Goal: Task Accomplishment & Management: Manage account settings

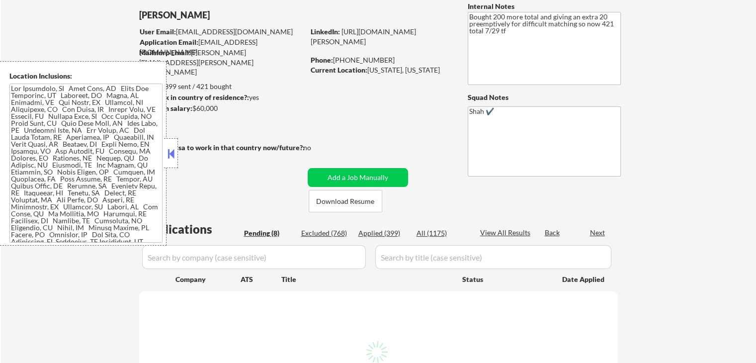
select select ""pending""
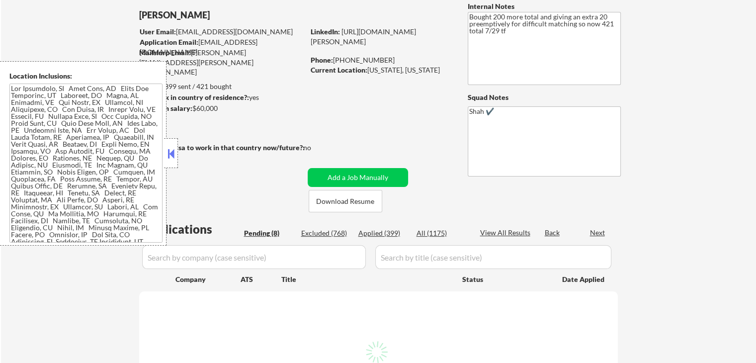
select select ""pending""
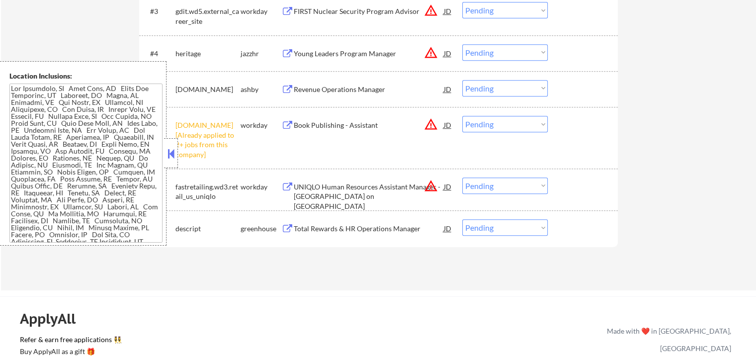
scroll to position [447, 0]
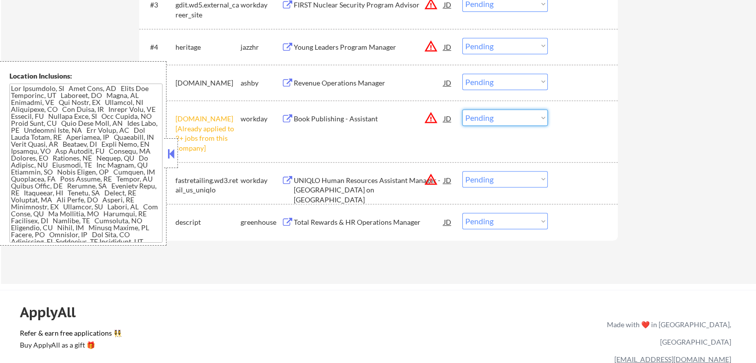
drag, startPoint x: 508, startPoint y: 116, endPoint x: 507, endPoint y: 124, distance: 8.6
click at [508, 116] on select "Choose an option... Pending Applied Excluded (Questions) Excluded (Expired) Exc…" at bounding box center [504, 117] width 85 height 16
click at [462, 109] on select "Choose an option... Pending Applied Excluded (Questions) Excluded (Expired) Exc…" at bounding box center [504, 117] width 85 height 16
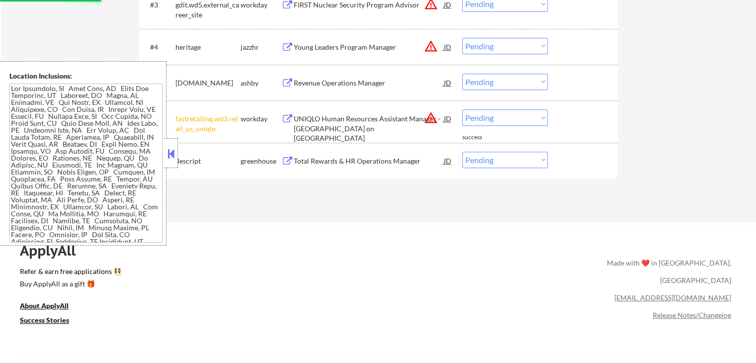
click at [431, 122] on button "warning_amber" at bounding box center [431, 118] width 14 height 14
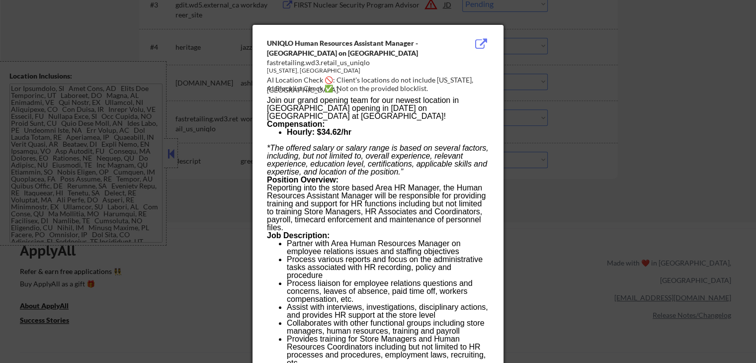
click at [590, 148] on div at bounding box center [378, 181] width 756 height 363
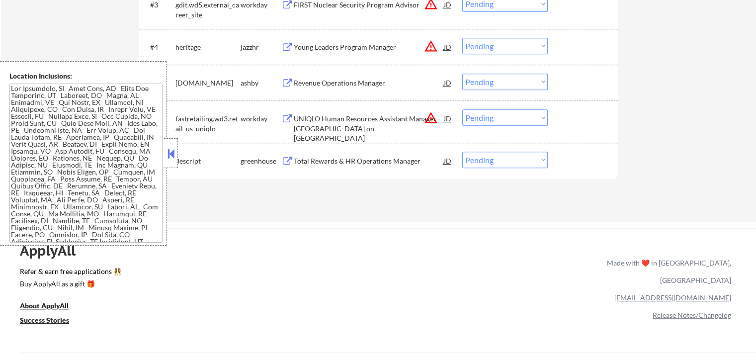
click at [510, 124] on select "Choose an option... Pending Applied Excluded (Questions) Excluded (Expired) Exc…" at bounding box center [504, 117] width 85 height 16
click at [462, 109] on select "Choose an option... Pending Applied Excluded (Questions) Excluded (Expired) Exc…" at bounding box center [504, 117] width 85 height 16
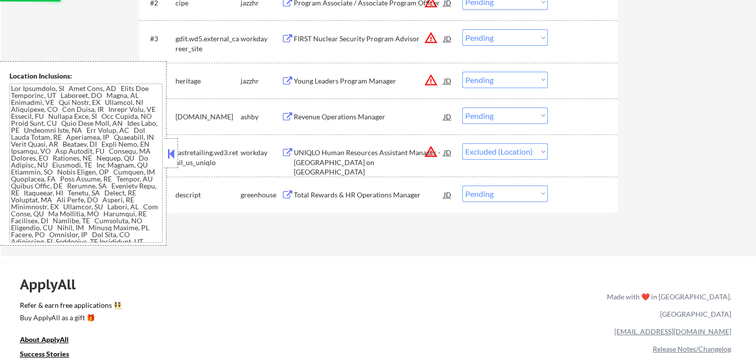
scroll to position [348, 0]
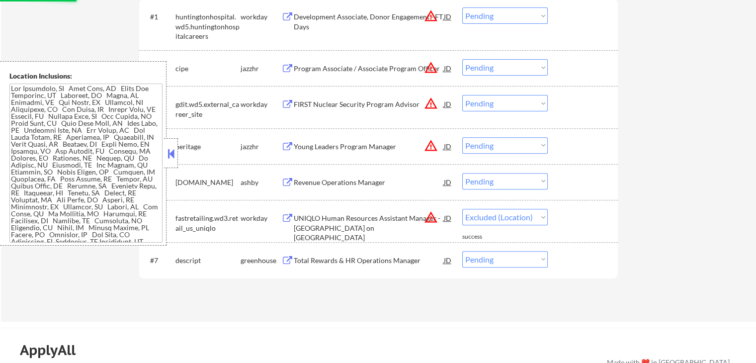
select select ""pending""
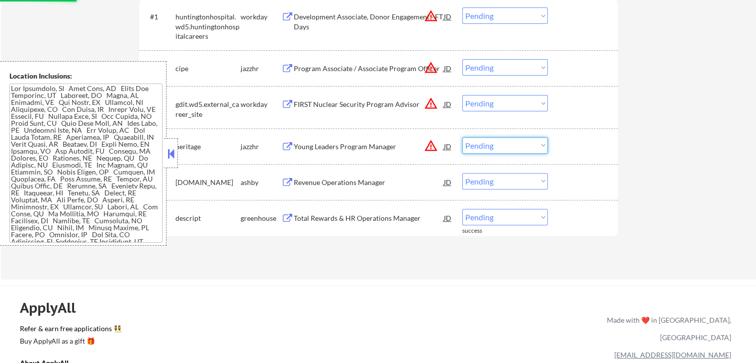
click at [487, 144] on select "Choose an option... Pending Applied Excluded (Questions) Excluded (Expired) Exc…" at bounding box center [504, 145] width 85 height 16
click at [462, 137] on select "Choose an option... Pending Applied Excluded (Questions) Excluded (Expired) Exc…" at bounding box center [504, 145] width 85 height 16
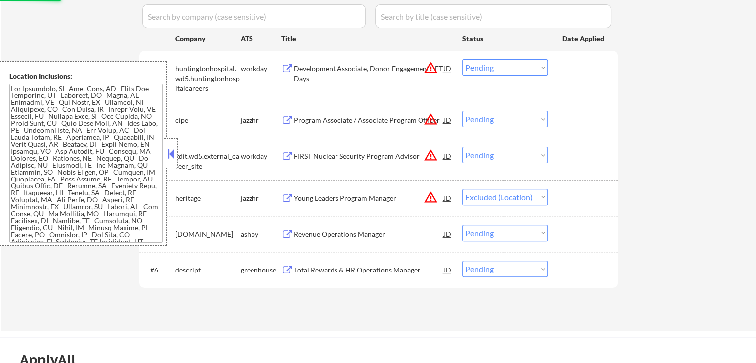
scroll to position [248, 0]
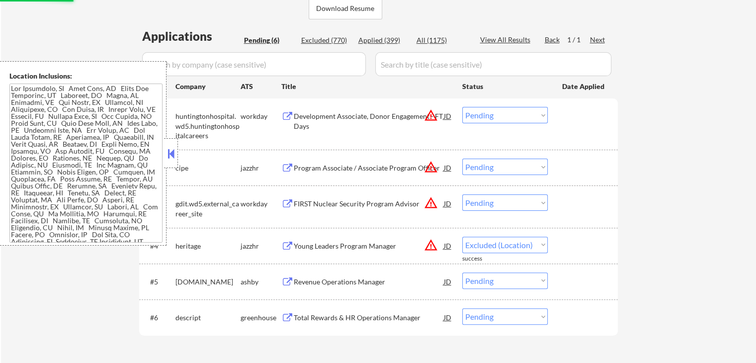
select select ""pending""
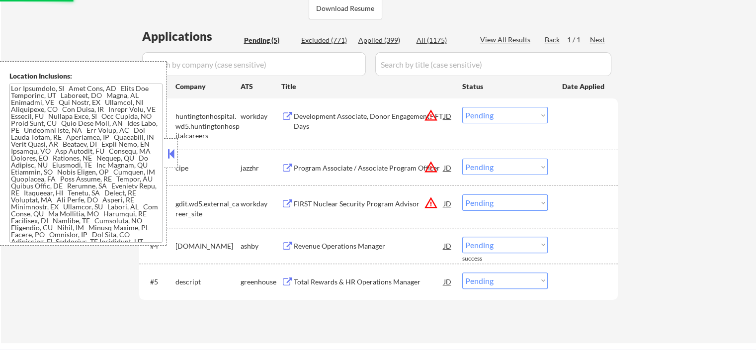
click at [496, 202] on select "Choose an option... Pending Applied Excluded (Questions) Excluded (Expired) Exc…" at bounding box center [504, 202] width 85 height 16
click at [462, 194] on select "Choose an option... Pending Applied Excluded (Questions) Excluded (Expired) Exc…" at bounding box center [504, 202] width 85 height 16
select select ""pending""
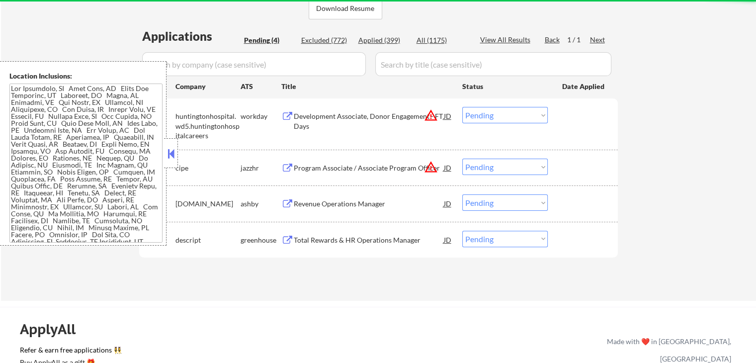
click at [494, 163] on select "Choose an option... Pending Applied Excluded (Questions) Excluded (Expired) Exc…" at bounding box center [504, 167] width 85 height 16
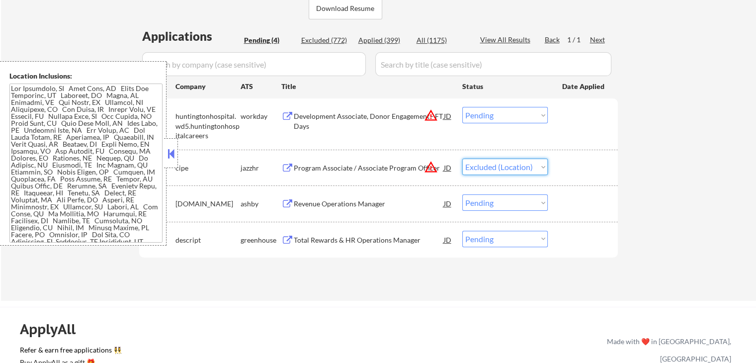
click at [462, 159] on select "Choose an option... Pending Applied Excluded (Questions) Excluded (Expired) Exc…" at bounding box center [504, 167] width 85 height 16
select select ""pending""
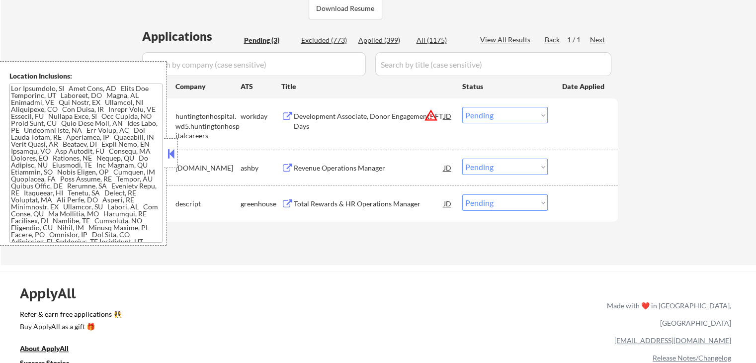
click at [506, 116] on select "Choose an option... Pending Applied Excluded (Questions) Excluded (Expired) Exc…" at bounding box center [504, 115] width 85 height 16
click at [462, 107] on select "Choose an option... Pending Applied Excluded (Questions) Excluded (Expired) Exc…" at bounding box center [504, 115] width 85 height 16
select select ""pending""
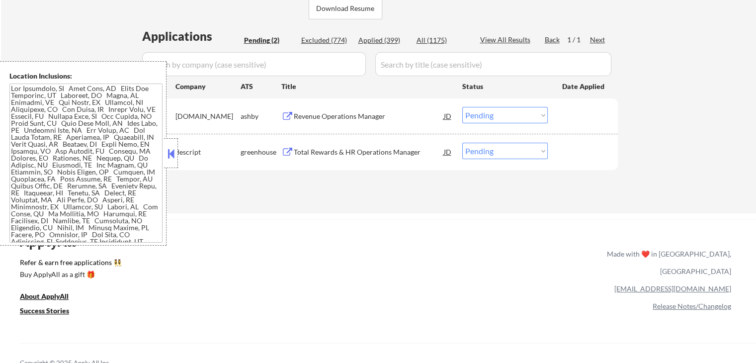
drag, startPoint x: 544, startPoint y: 205, endPoint x: 518, endPoint y: 219, distance: 29.6
click at [544, 205] on div "← Return to /applysquad Mailslurp Inbox Job Search Builder [PERSON_NAME] User E…" at bounding box center [378, 2] width 755 height 422
click at [286, 110] on div "Revenue Operations Manager JD warning_amber" at bounding box center [366, 116] width 171 height 18
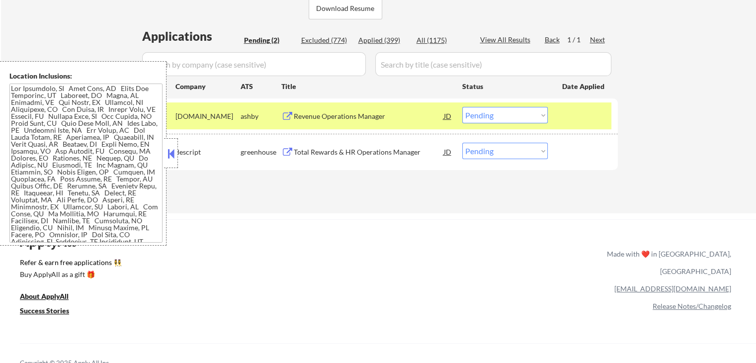
click at [287, 152] on button at bounding box center [287, 152] width 12 height 9
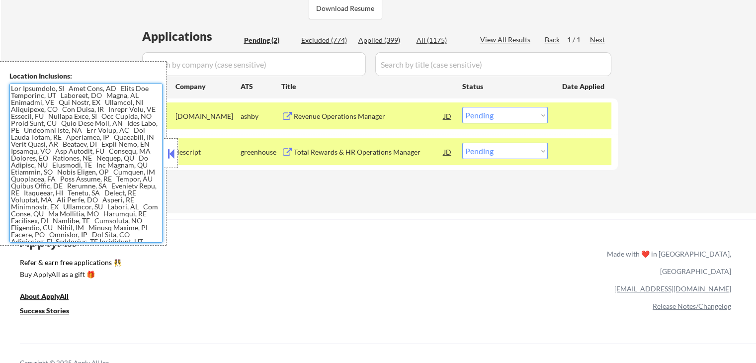
drag, startPoint x: 501, startPoint y: 112, endPoint x: 501, endPoint y: 118, distance: 6.0
click at [501, 113] on select "Choose an option... Pending Applied Excluded (Questions) Excluded (Expired) Exc…" at bounding box center [504, 115] width 85 height 16
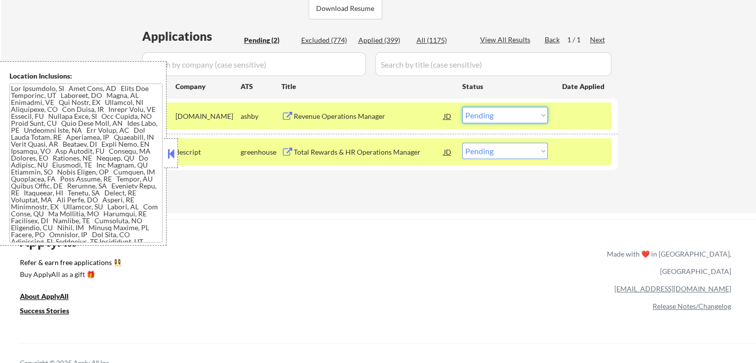
select select ""applied""
click at [462, 107] on select "Choose an option... Pending Applied Excluded (Questions) Excluded (Expired) Exc…" at bounding box center [504, 115] width 85 height 16
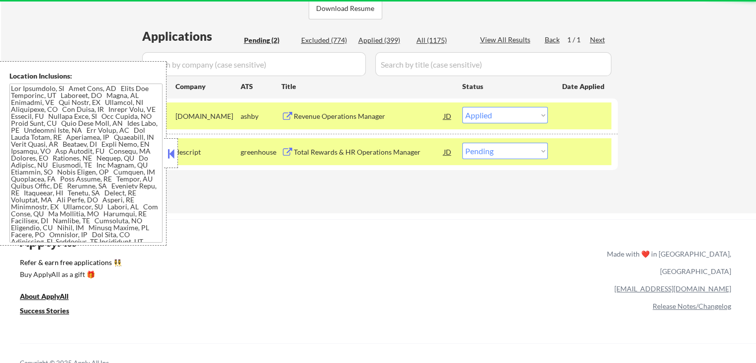
select select ""applied""
select select ""pending""
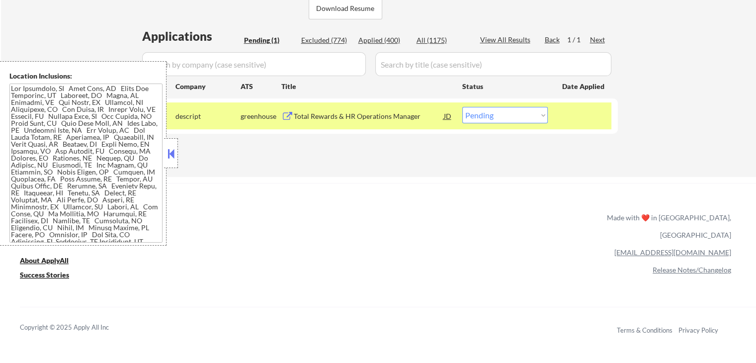
click at [493, 115] on select "Choose an option... Pending Applied Excluded (Questions) Excluded (Expired) Exc…" at bounding box center [504, 115] width 85 height 16
select select ""applied""
click at [462, 107] on select "Choose an option... Pending Applied Excluded (Questions) Excluded (Expired) Exc…" at bounding box center [504, 115] width 85 height 16
